Goal: Information Seeking & Learning: Learn about a topic

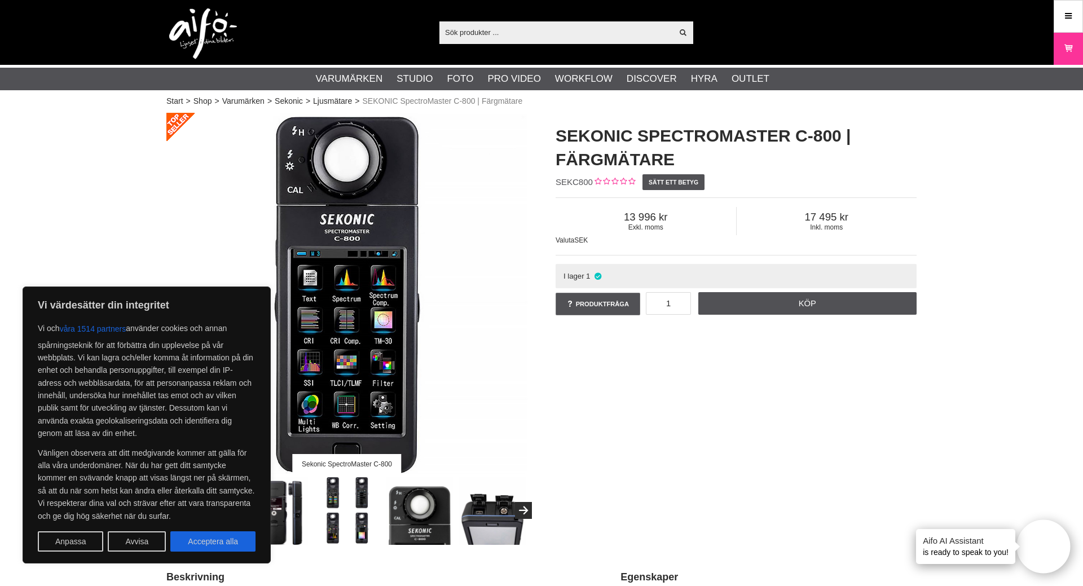
click at [653, 407] on div "Sekonic SpectroMaster C-800 SEKONIC SpectroMaster C-800 | Färgmätare SEKC800 Sä…" at bounding box center [541, 329] width 778 height 432
click at [219, 545] on button "Acceptera alla" at bounding box center [212, 541] width 85 height 20
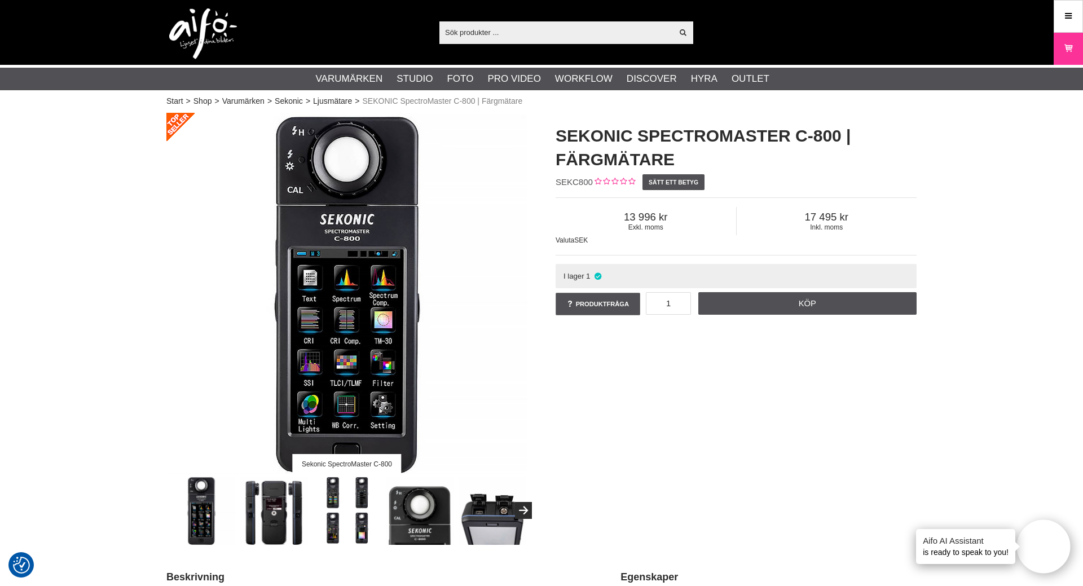
checkbox input "true"
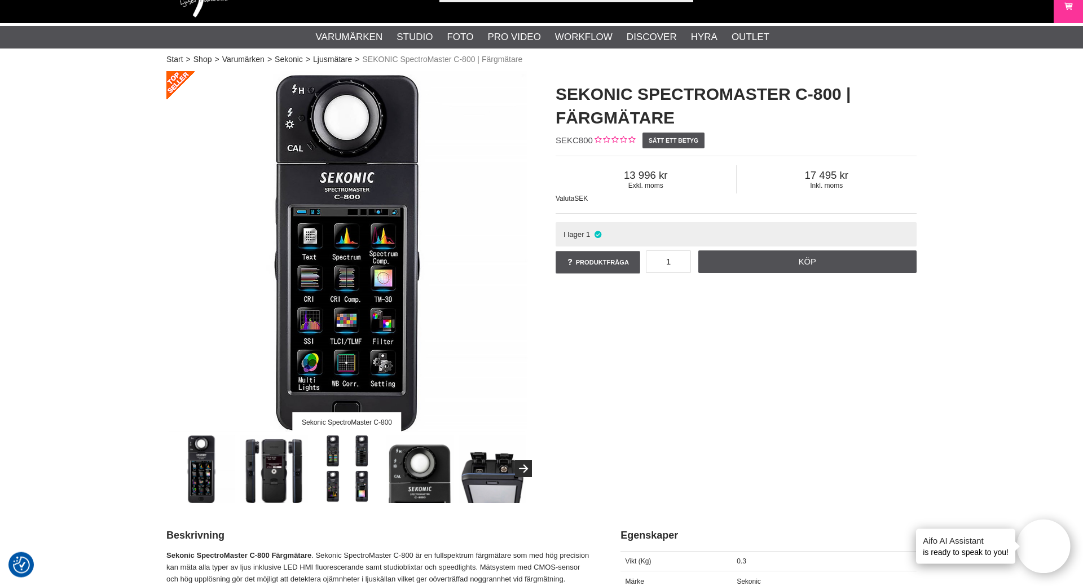
scroll to position [58, 0]
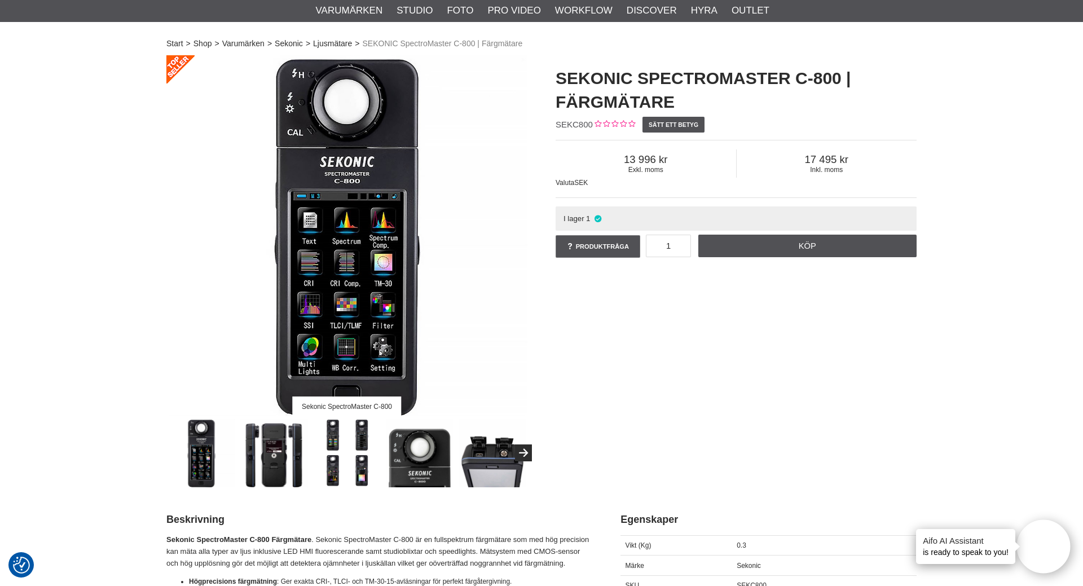
click at [250, 452] on img at bounding box center [274, 453] width 68 height 68
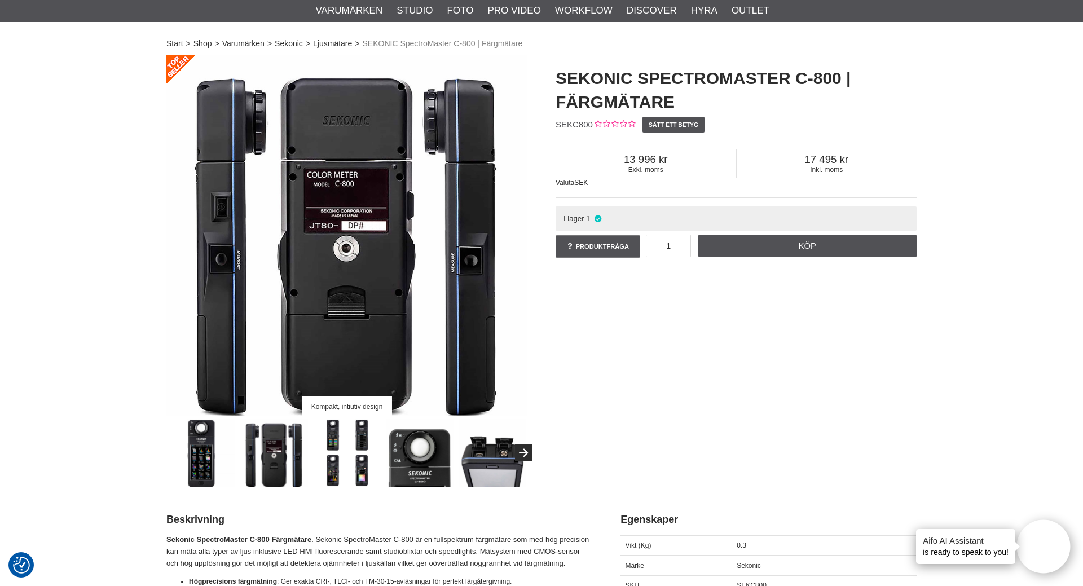
click at [348, 448] on img at bounding box center [347, 453] width 68 height 68
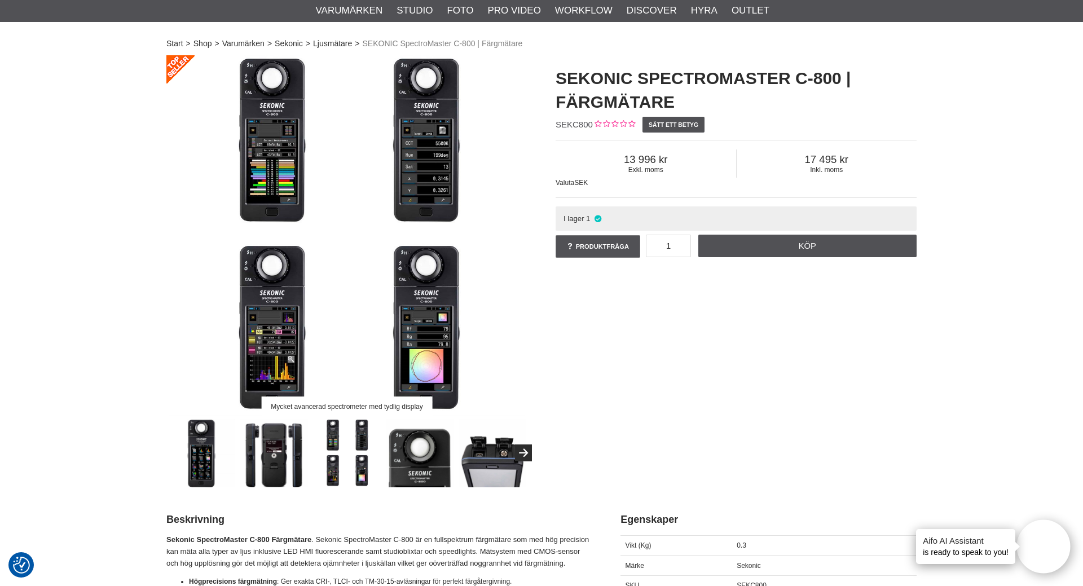
click at [416, 456] on img at bounding box center [420, 453] width 68 height 68
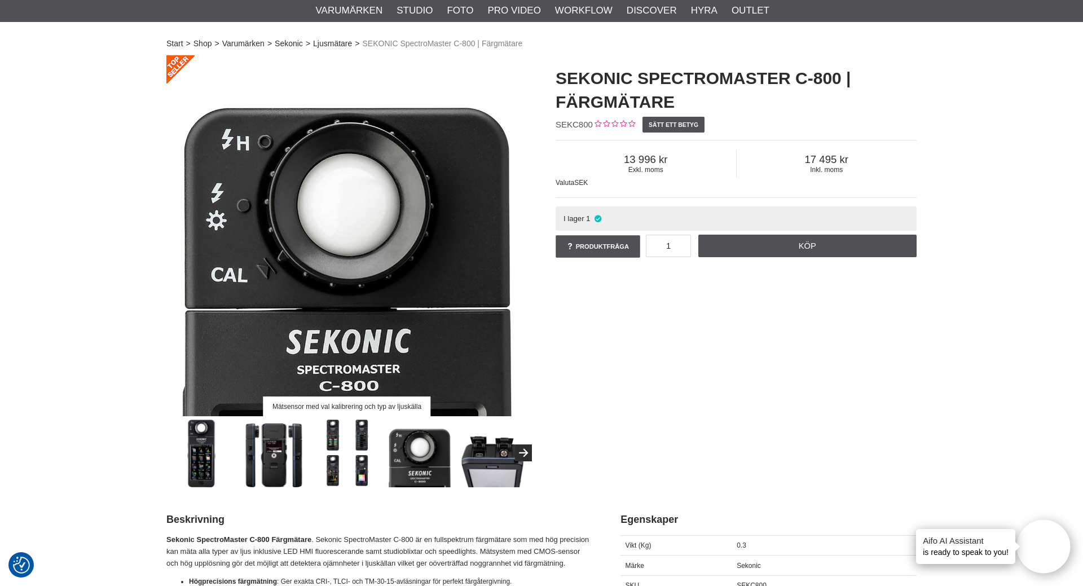
click at [484, 460] on img at bounding box center [492, 453] width 68 height 68
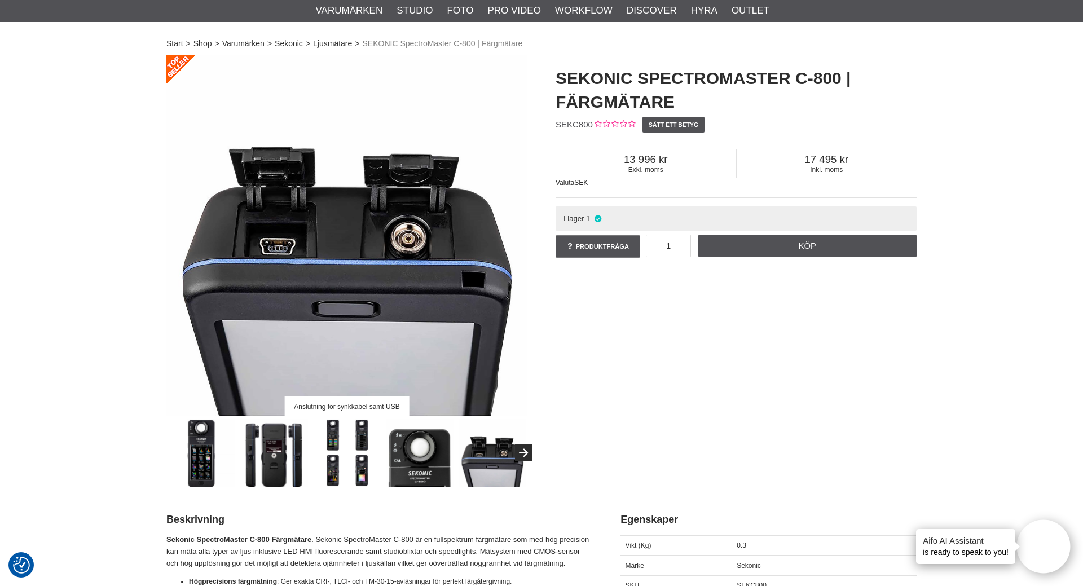
click at [305, 468] on img at bounding box center [274, 453] width 68 height 68
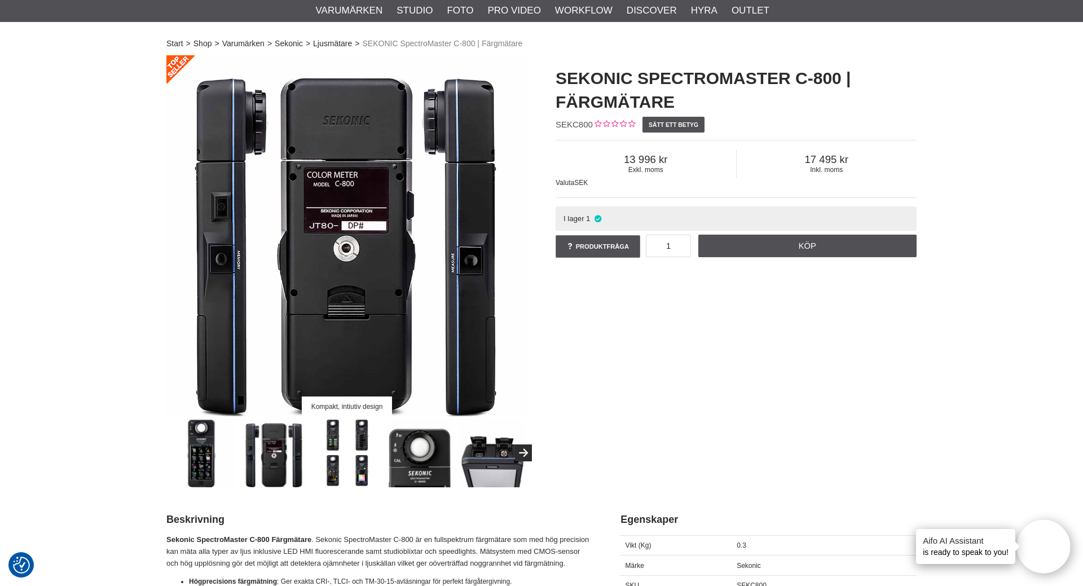
click at [270, 463] on img at bounding box center [274, 453] width 68 height 68
click at [179, 456] on img at bounding box center [201, 453] width 68 height 68
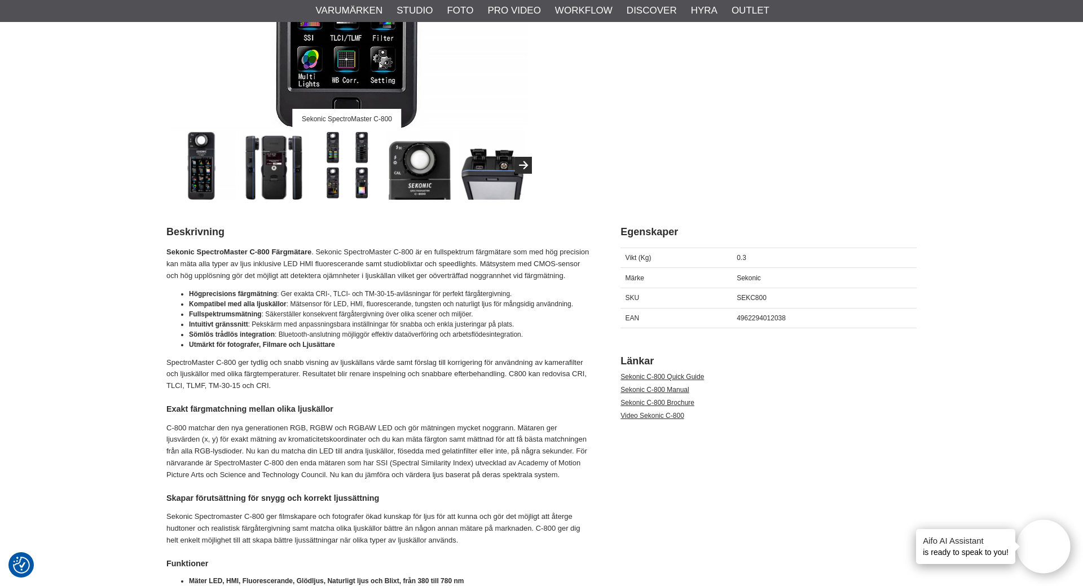
scroll to position [0, 0]
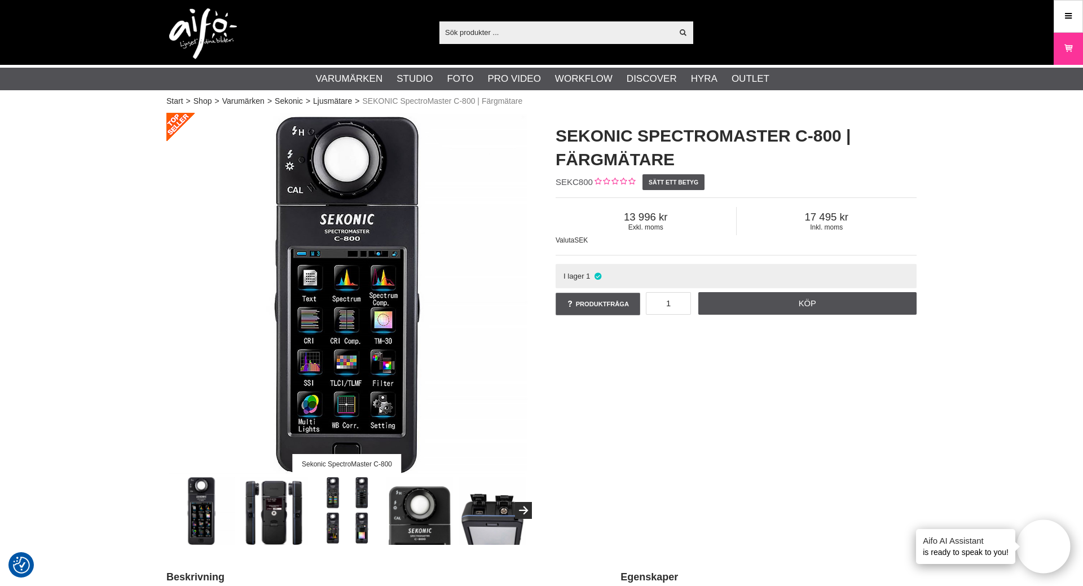
click at [359, 366] on img at bounding box center [346, 293] width 361 height 361
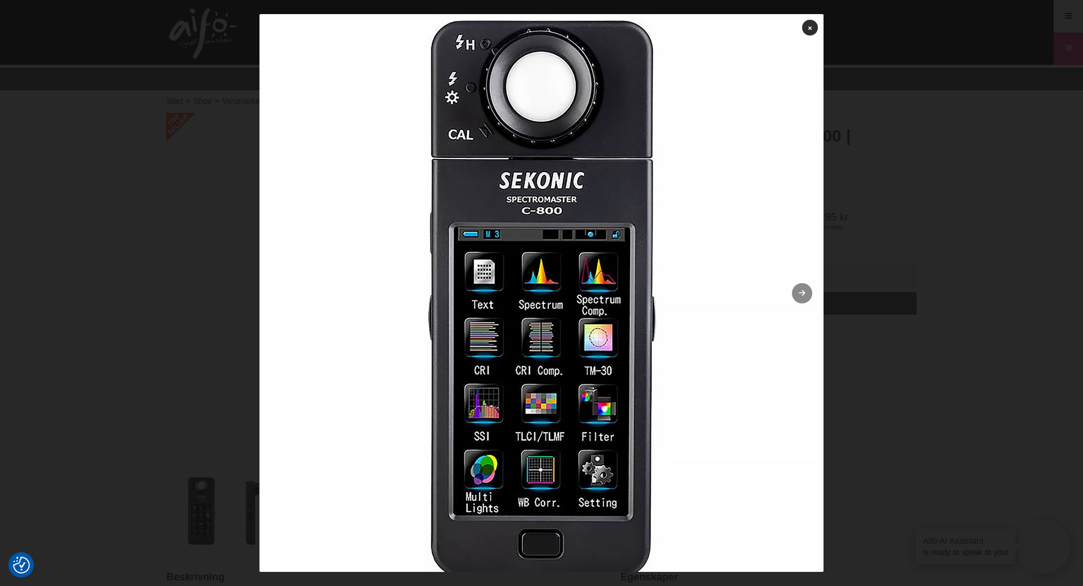
click at [805, 293] on icon at bounding box center [802, 293] width 10 height 7
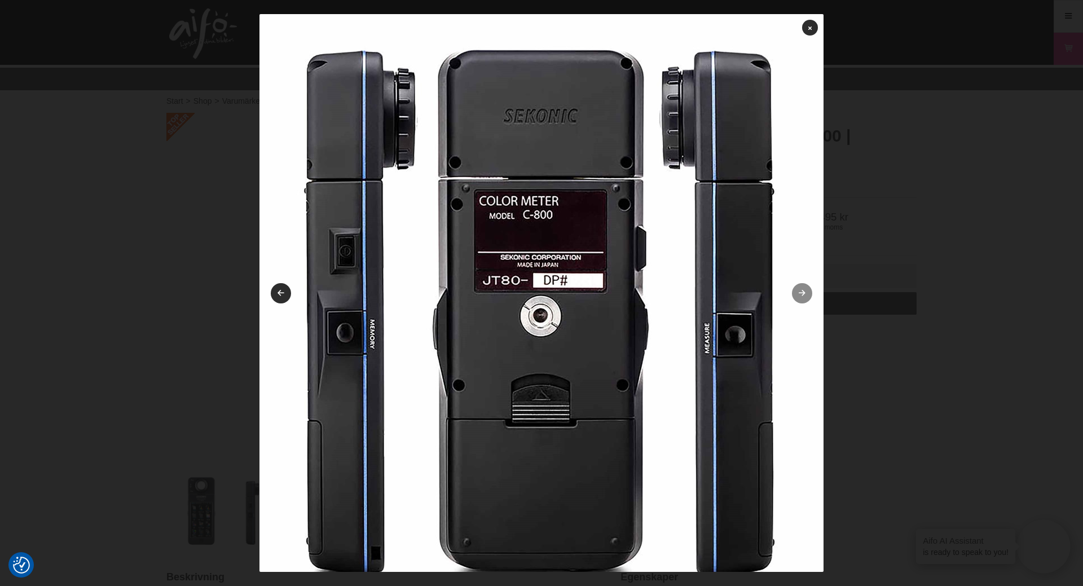
click at [804, 293] on icon at bounding box center [802, 293] width 10 height 7
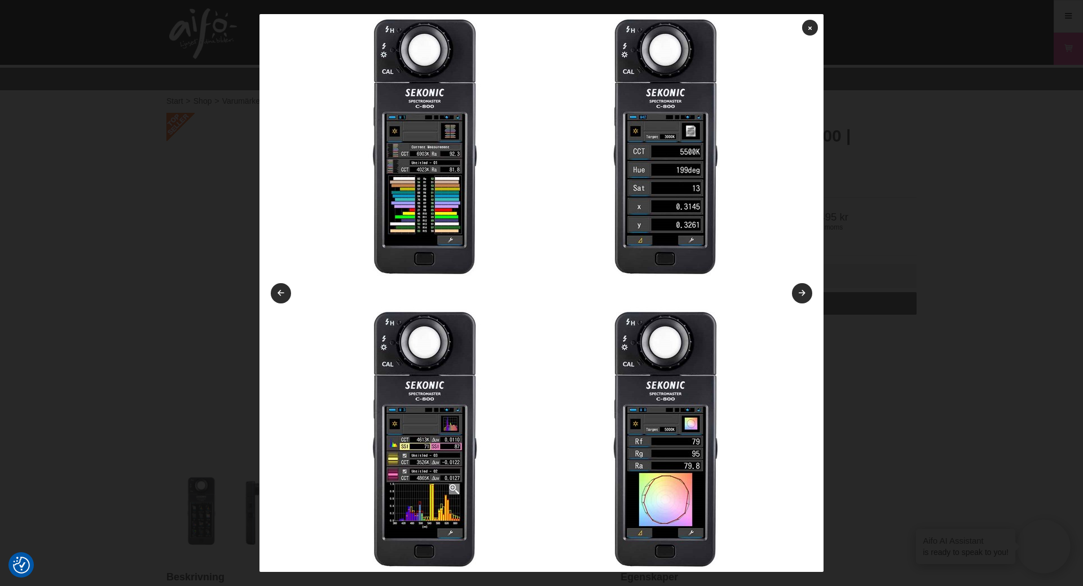
click at [432, 182] on img at bounding box center [541, 296] width 564 height 564
click at [811, 28] on icon at bounding box center [809, 28] width 3 height 6
